Goal: Task Accomplishment & Management: Use online tool/utility

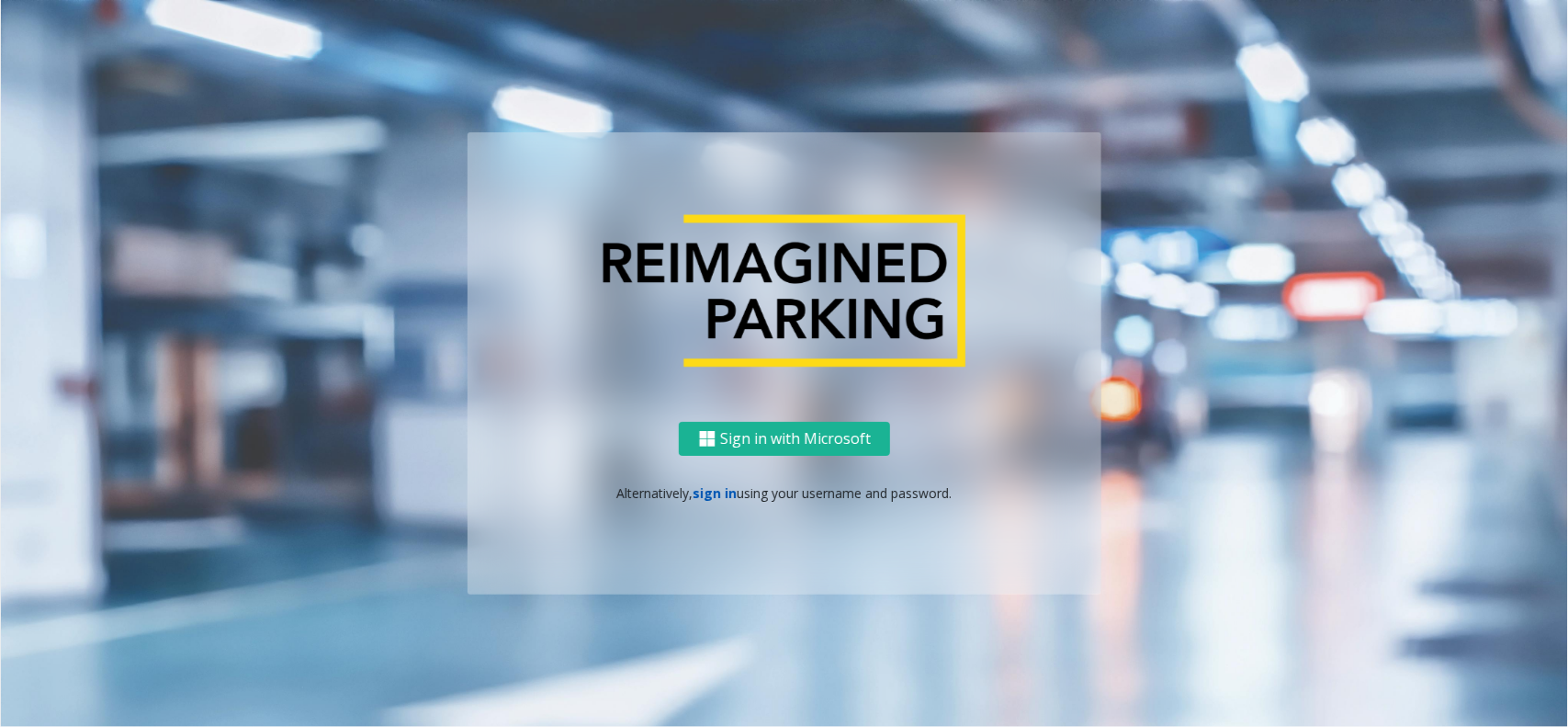
click at [708, 493] on link "sign in" at bounding box center [715, 493] width 44 height 18
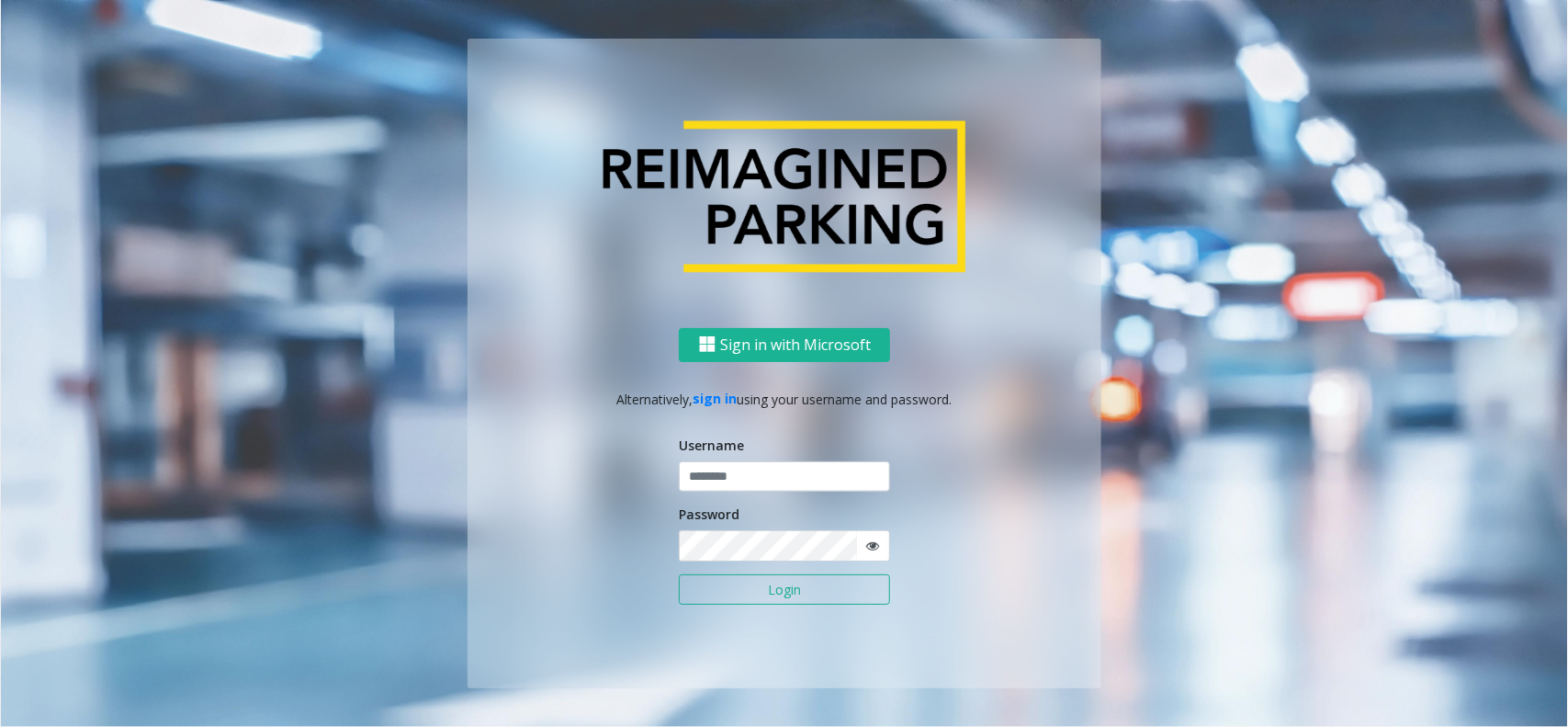
click at [711, 492] on form "Username Password Login" at bounding box center [784, 530] width 211 height 189
type input "*******"
click at [731, 478] on input "*******" at bounding box center [784, 476] width 211 height 31
drag, startPoint x: 727, startPoint y: 585, endPoint x: 740, endPoint y: 479, distance: 106.8
click at [727, 585] on button "Login" at bounding box center [784, 589] width 211 height 31
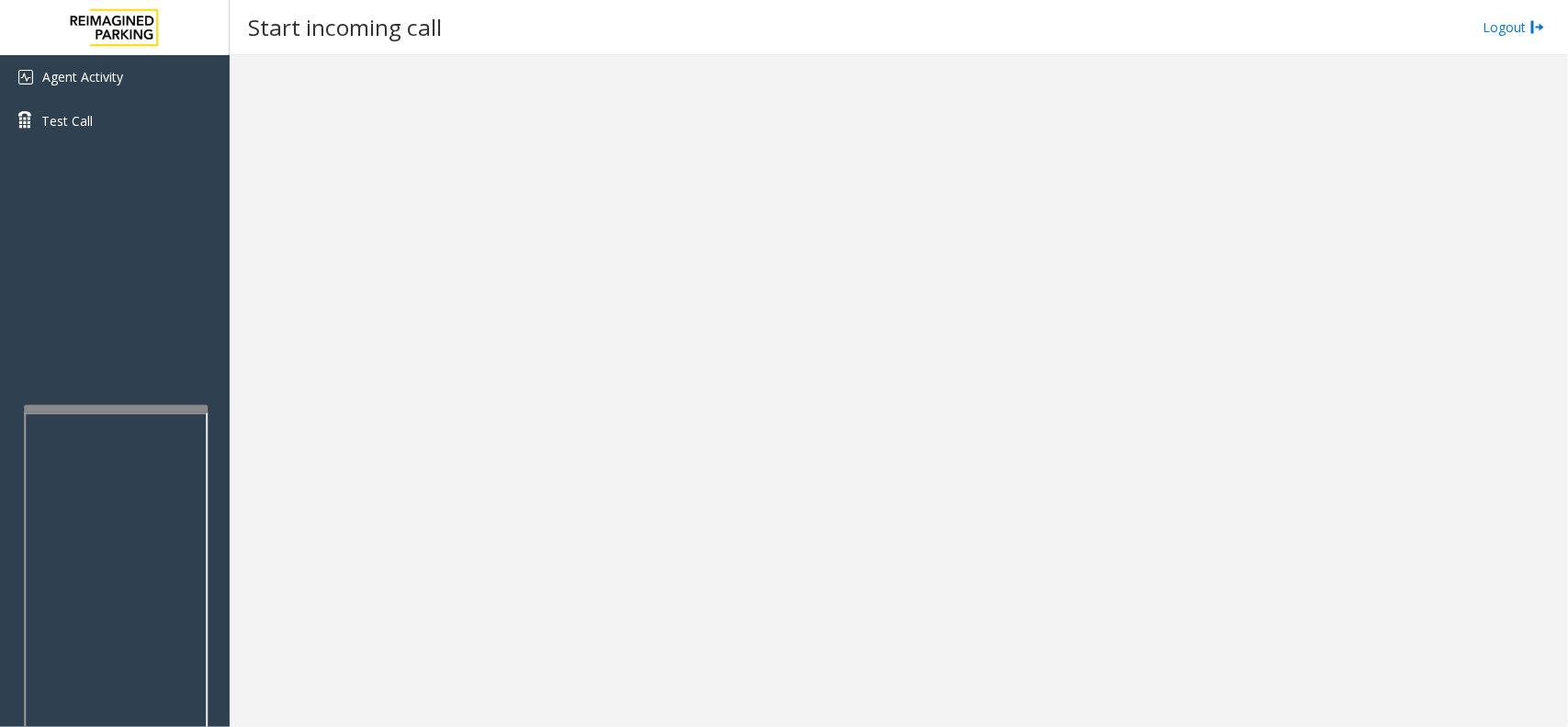
click at [110, 406] on div at bounding box center [115, 409] width 184 height 8
drag, startPoint x: 611, startPoint y: 415, endPoint x: 581, endPoint y: 421, distance: 30.6
click at [581, 421] on div at bounding box center [899, 390] width 1338 height 671
drag, startPoint x: 241, startPoint y: 34, endPoint x: 466, endPoint y: 32, distance: 225.0
click at [466, 32] on div "Start incoming call Logout" at bounding box center [899, 27] width 1338 height 55
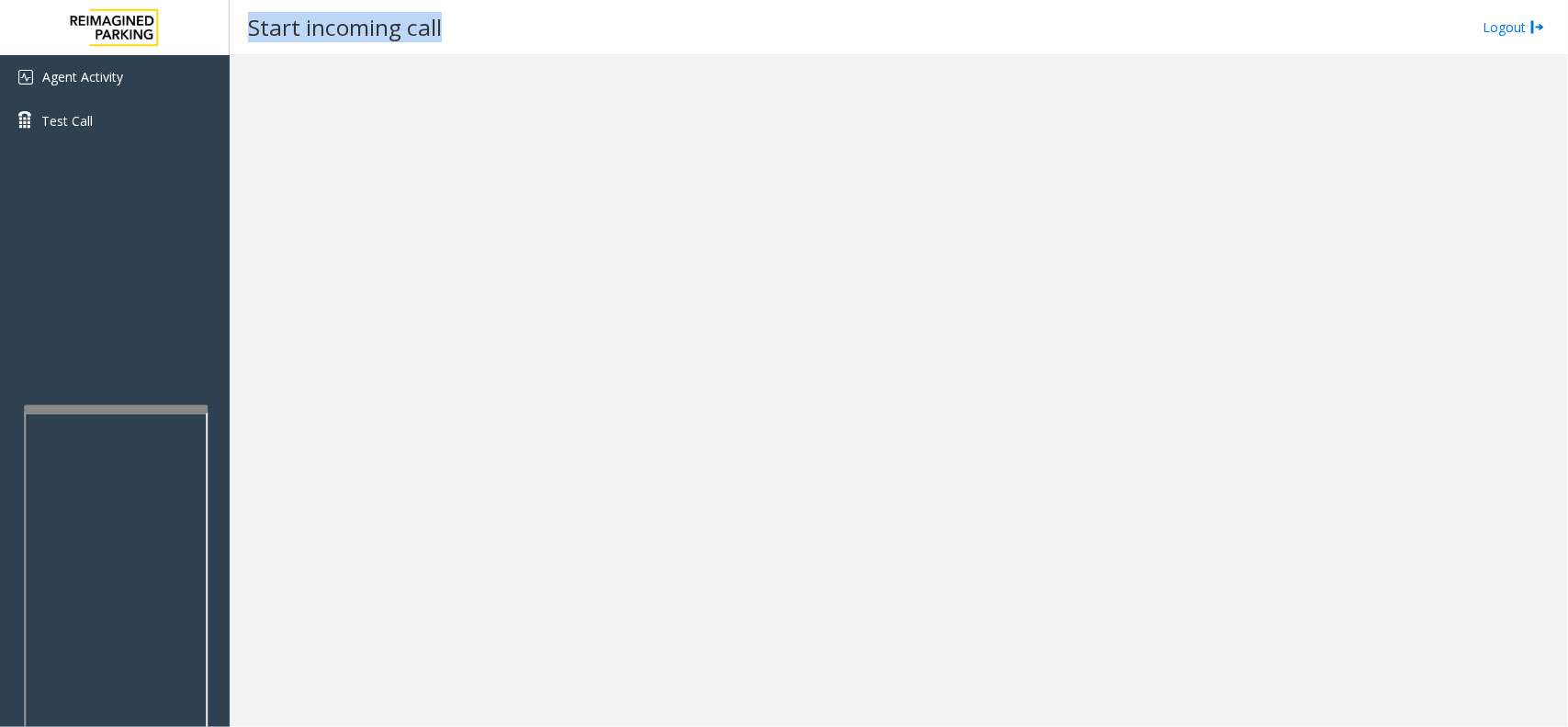
click at [345, 34] on h3 "Start incoming call" at bounding box center [344, 27] width 212 height 45
drag, startPoint x: 237, startPoint y: 28, endPoint x: 451, endPoint y: 35, distance: 214.1
click at [464, 33] on div "Start incoming call Logout" at bounding box center [899, 27] width 1338 height 55
click at [343, 27] on h3 "Start incoming call" at bounding box center [344, 27] width 212 height 45
drag, startPoint x: 236, startPoint y: 25, endPoint x: 462, endPoint y: 28, distance: 226.0
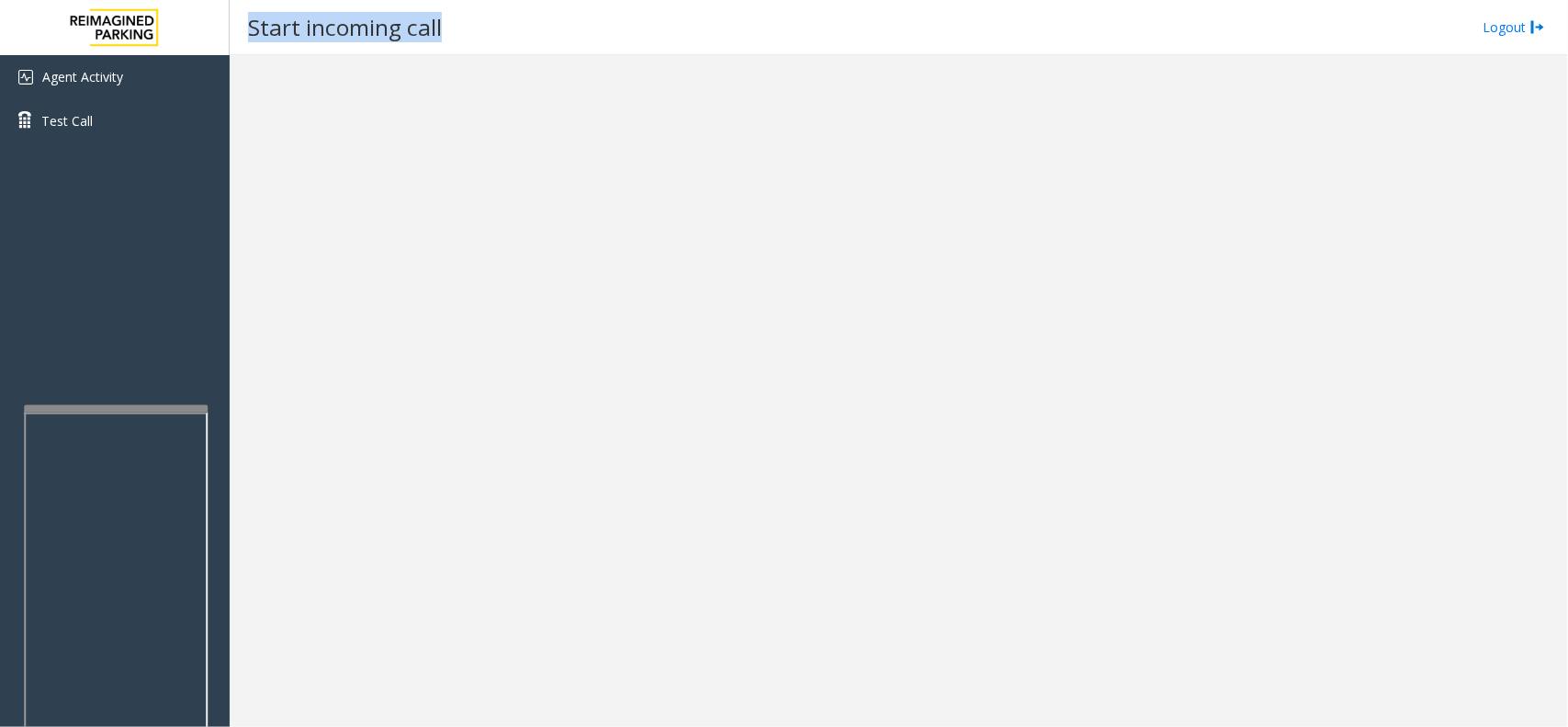
click at [462, 28] on div "Start incoming call Logout" at bounding box center [899, 27] width 1338 height 55
click at [343, 24] on h3 "Start incoming call" at bounding box center [344, 27] width 212 height 45
